Goal: Information Seeking & Learning: Learn about a topic

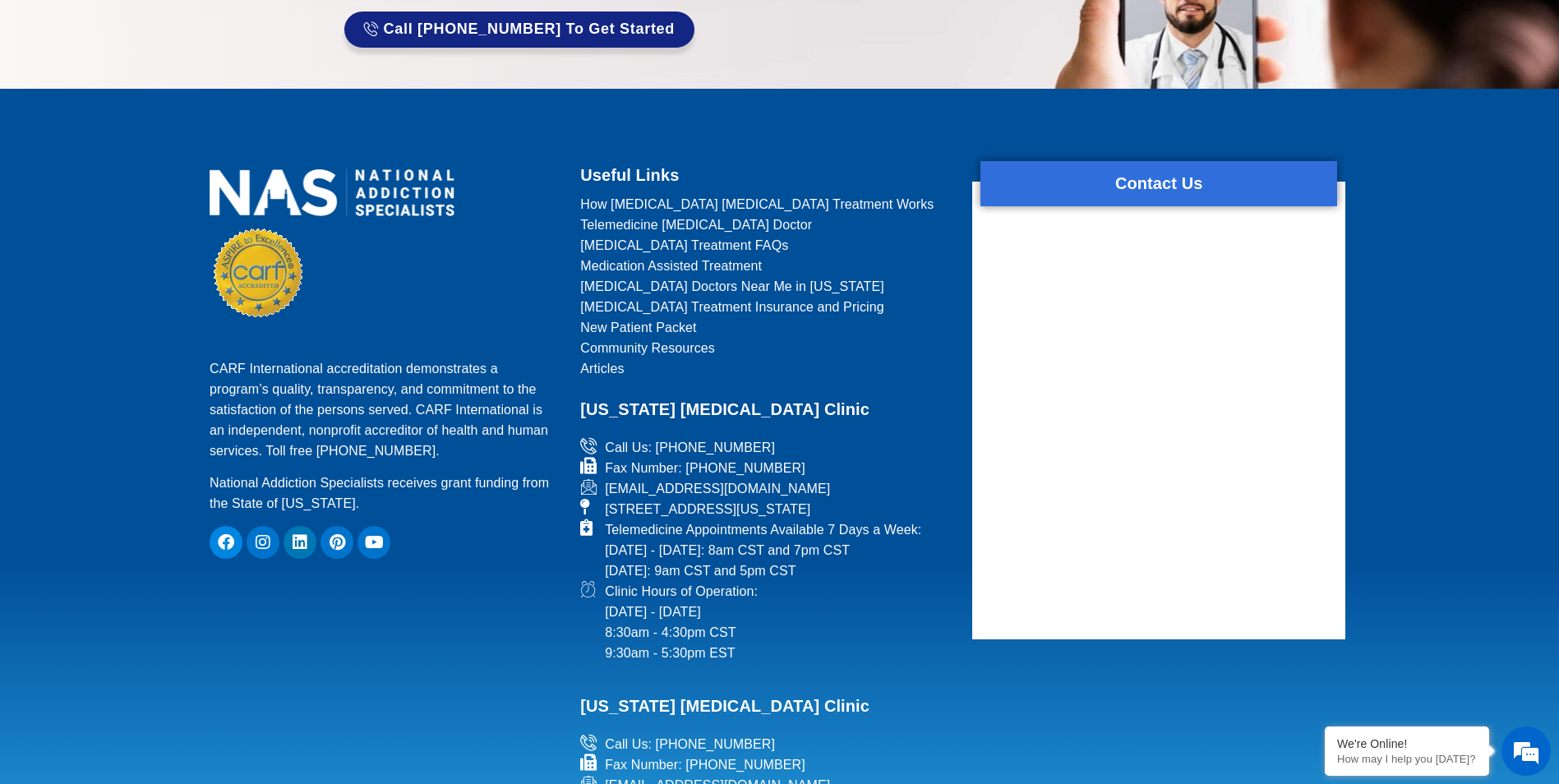
scroll to position [1232, 0]
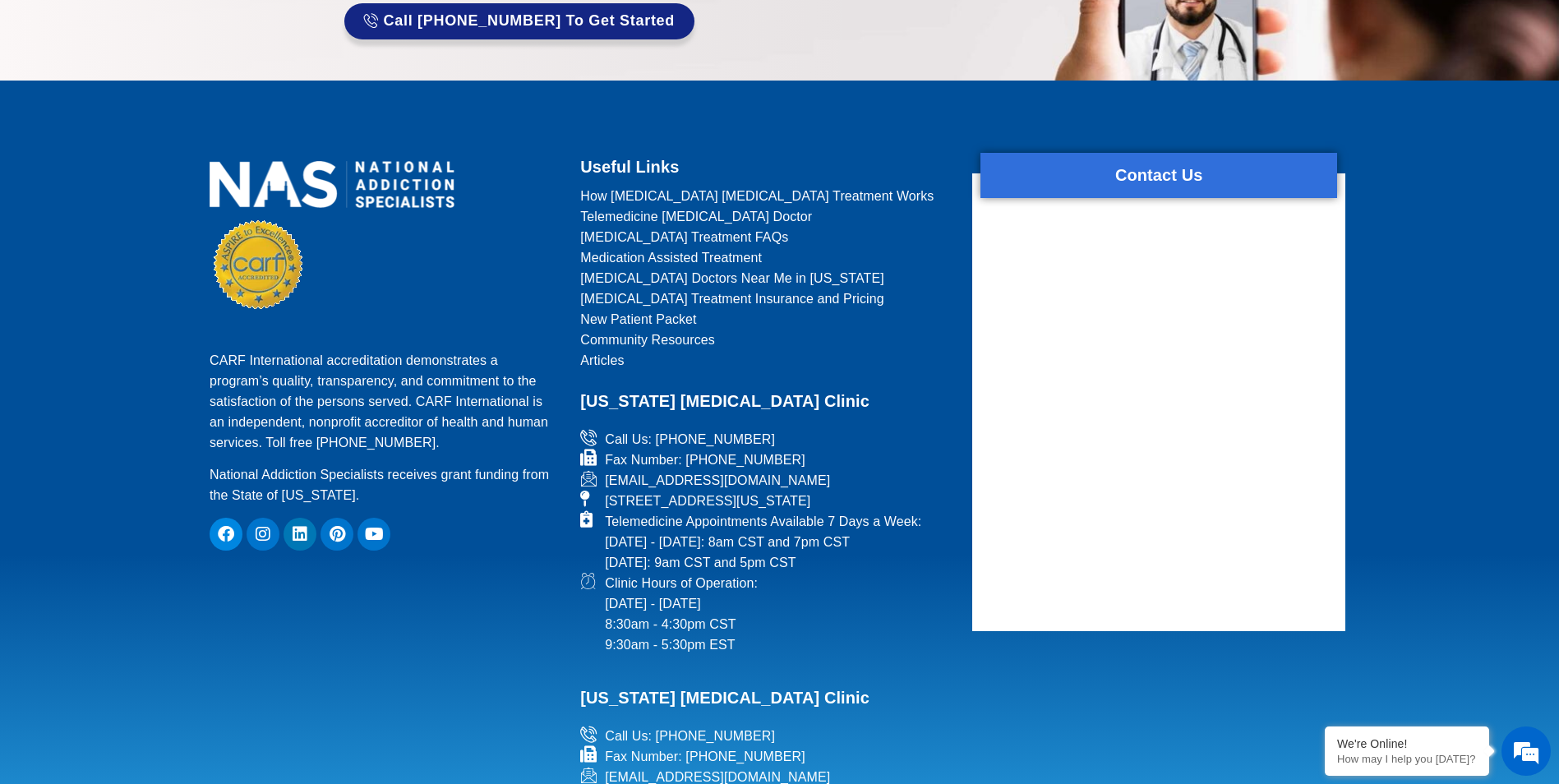
click at [738, 295] on span "[MEDICAL_DATA] Treatment Insurance and Pricing" at bounding box center [732, 299] width 304 height 20
